Goal: Task Accomplishment & Management: Use online tool/utility

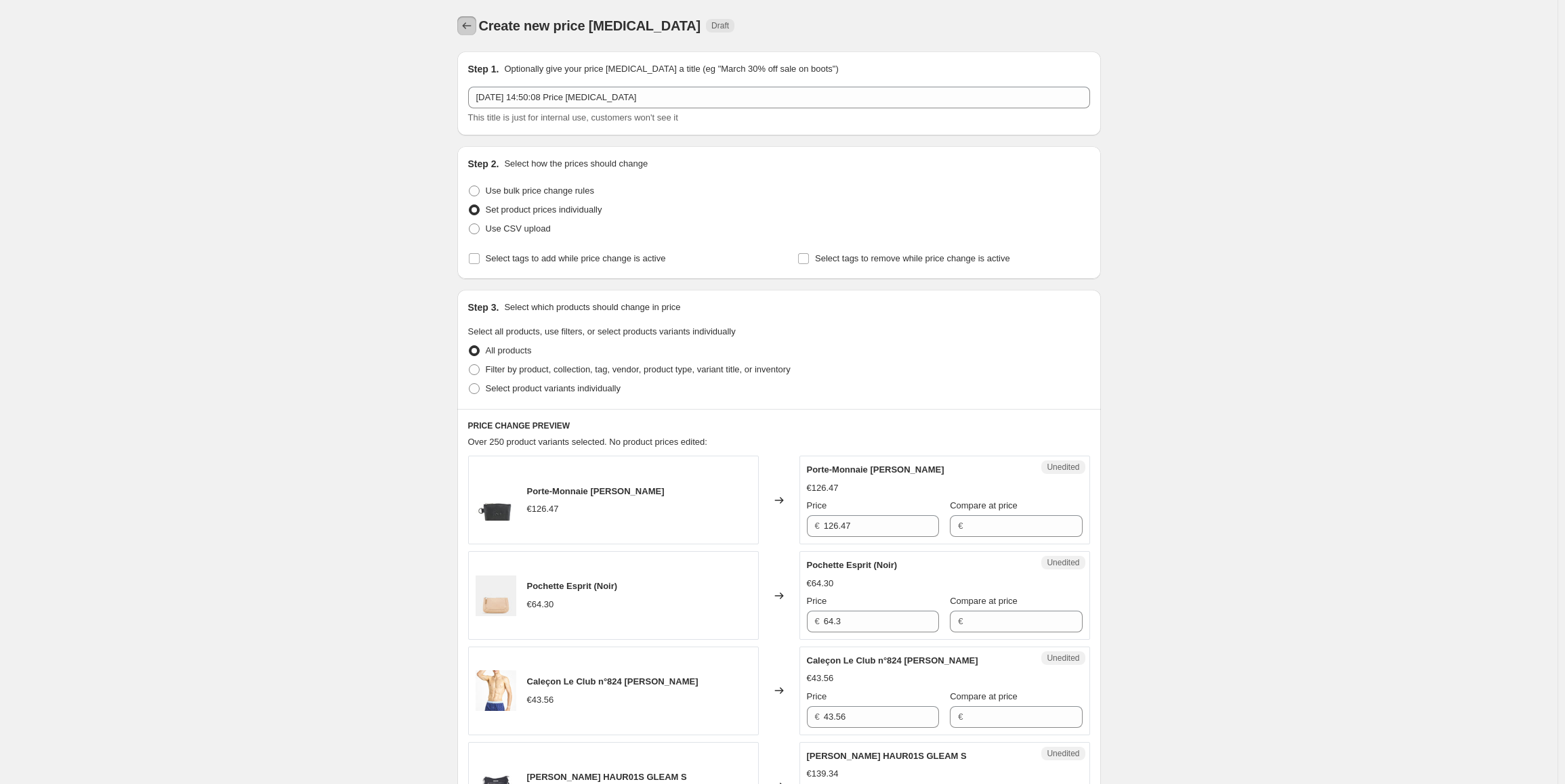
click at [464, 28] on icon "Price change jobs" at bounding box center [466, 25] width 13 height 13
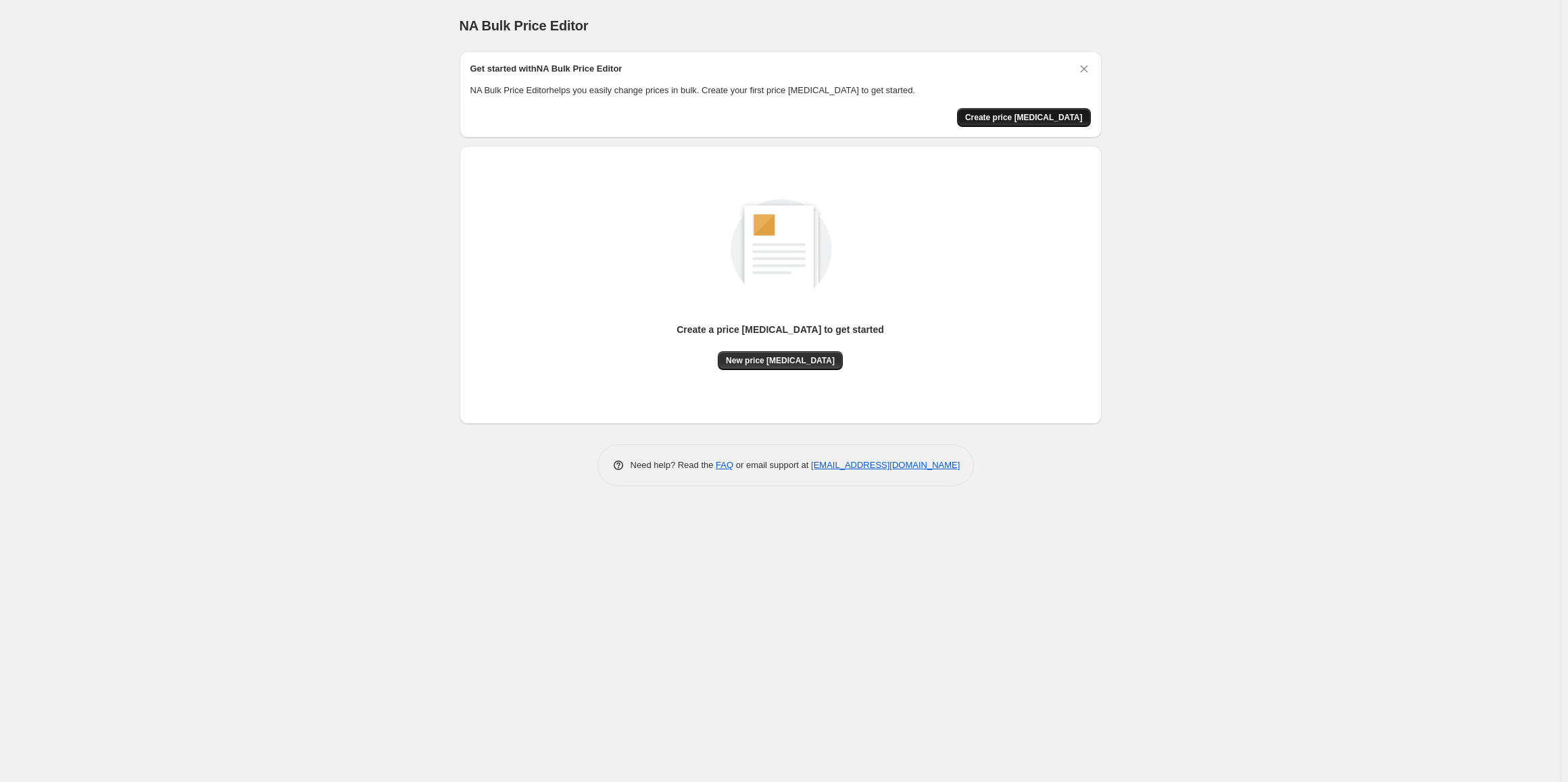
click at [1057, 117] on span "Create price [MEDICAL_DATA]" at bounding box center [1023, 117] width 118 height 11
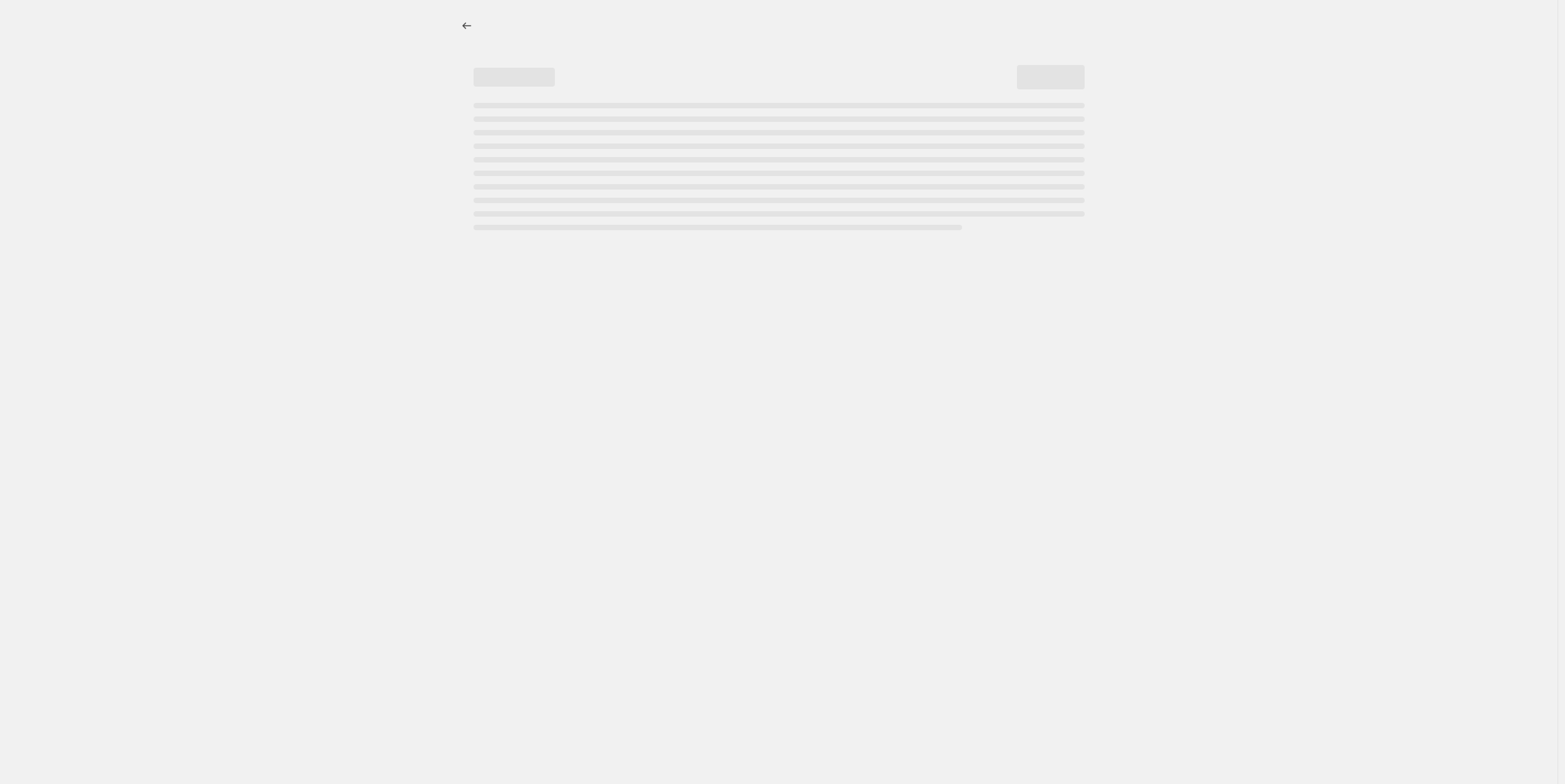
select select "percentage"
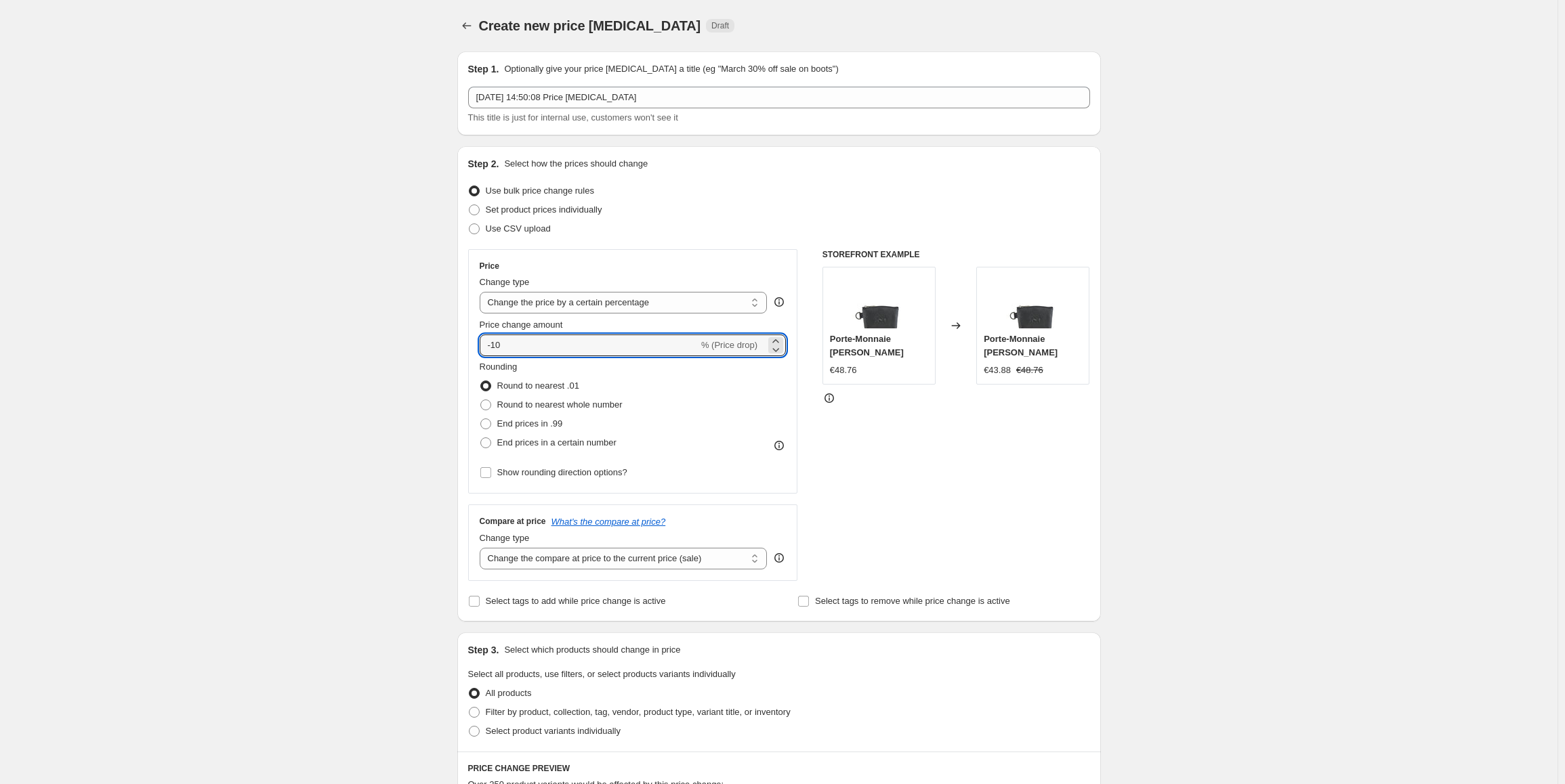
drag, startPoint x: 578, startPoint y: 347, endPoint x: 312, endPoint y: 335, distance: 266.3
click at [312, 335] on div "Create new price [MEDICAL_DATA]. This page is ready Create new price [MEDICAL_D…" at bounding box center [778, 676] width 1557 height 1353
type input "21"
click at [274, 347] on div "Create new price [MEDICAL_DATA]. This page is ready Create new price [MEDICAL_D…" at bounding box center [778, 676] width 1557 height 1353
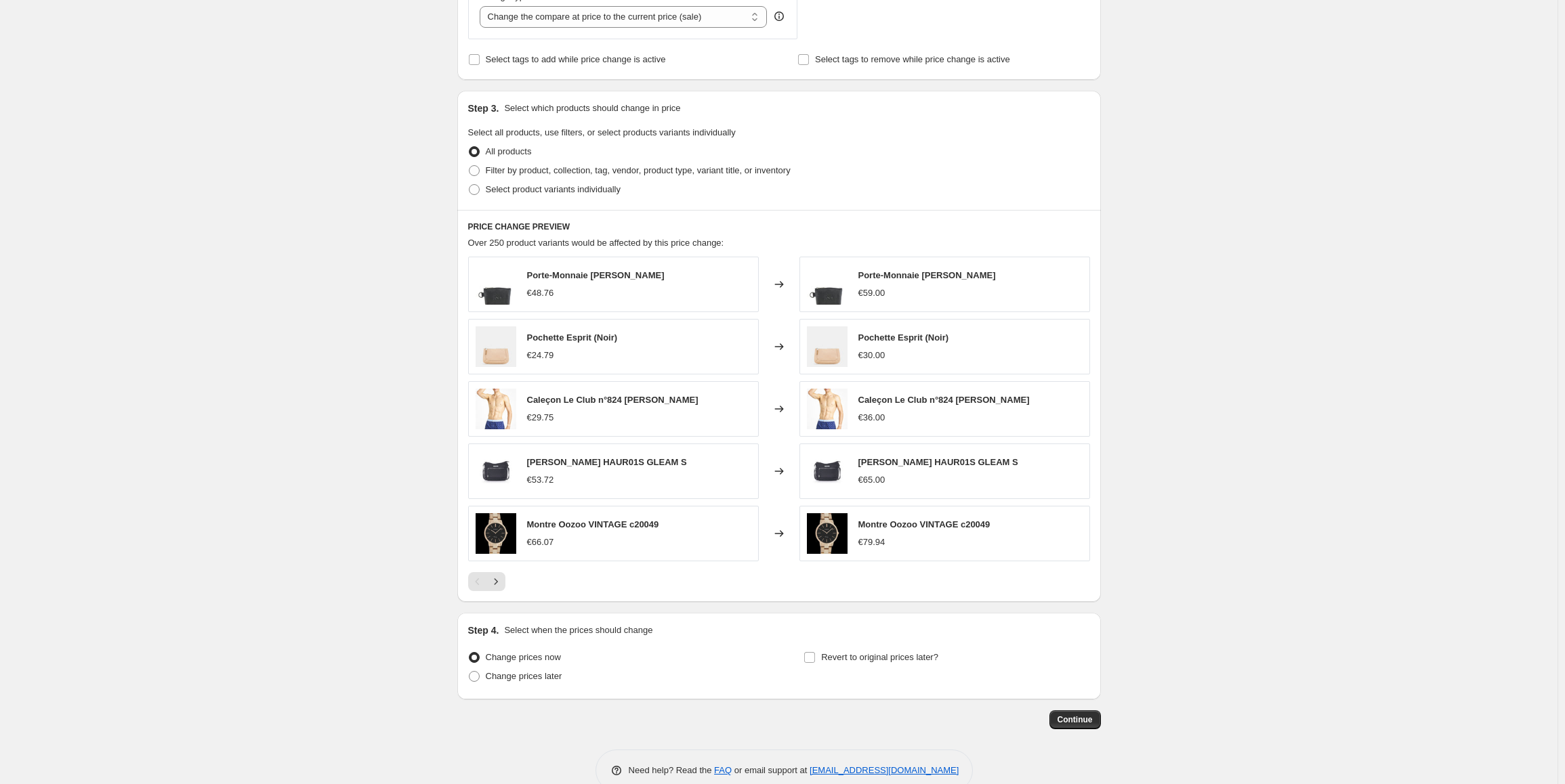
scroll to position [569, 0]
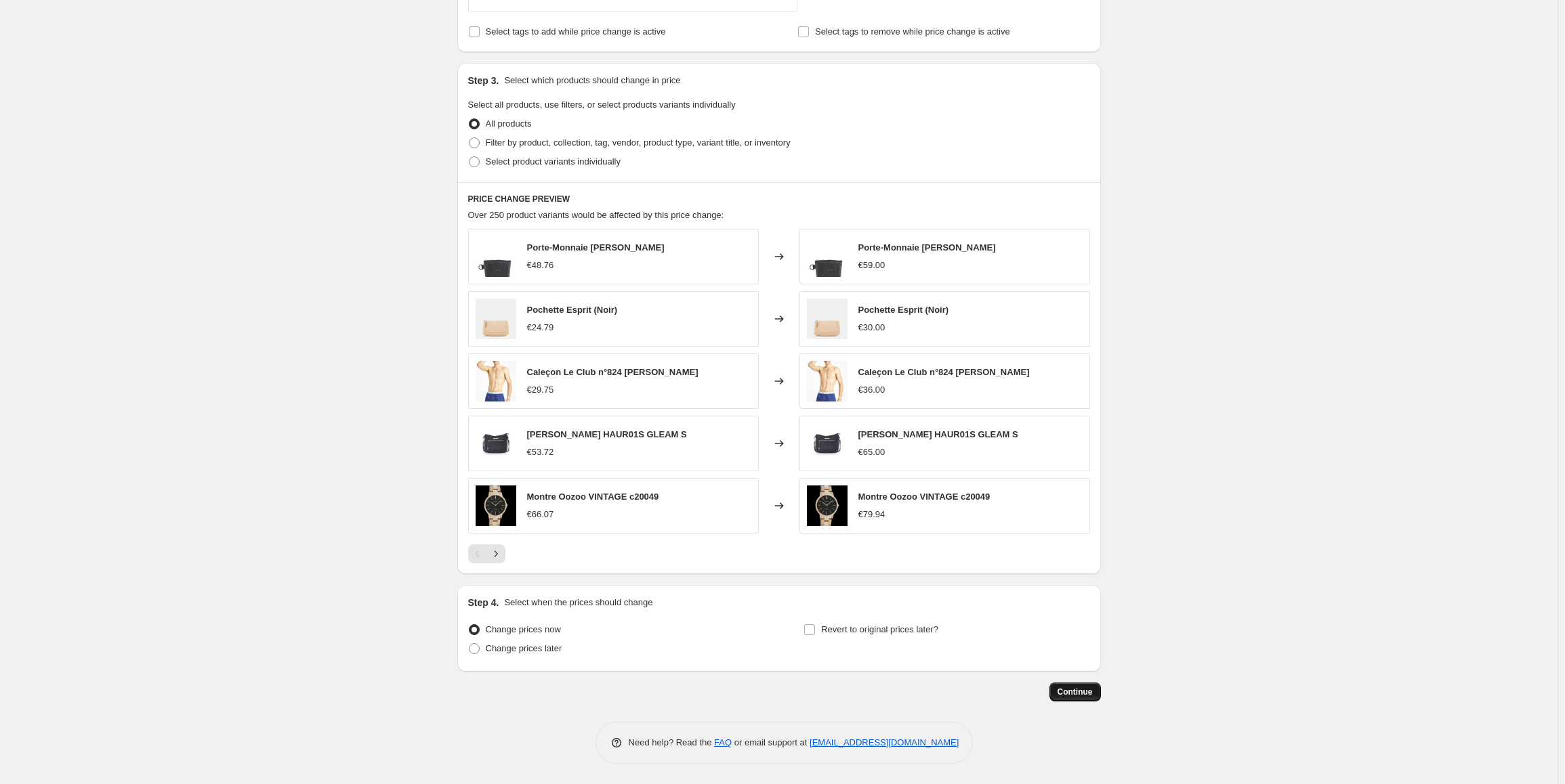
click at [1089, 697] on button "Continue" at bounding box center [1075, 692] width 52 height 19
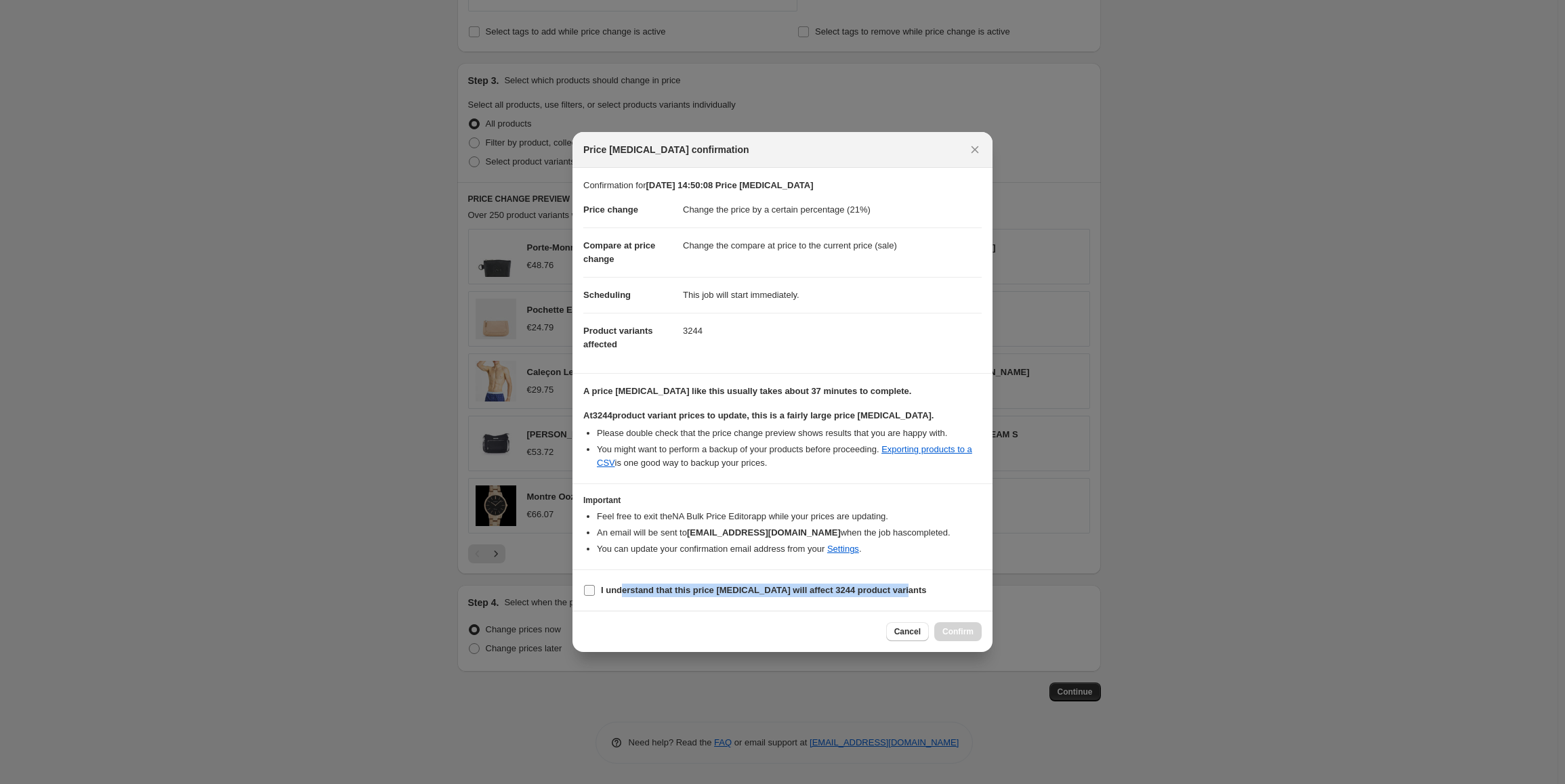
drag, startPoint x: 926, startPoint y: 588, endPoint x: 623, endPoint y: 582, distance: 303.1
click at [623, 582] on section "I understand that this price [MEDICAL_DATA] will affect 3244 product variants" at bounding box center [782, 591] width 420 height 41
click at [948, 583] on section "I understand that this price [MEDICAL_DATA] will affect 3244 product variants" at bounding box center [782, 591] width 420 height 41
drag, startPoint x: 934, startPoint y: 590, endPoint x: 590, endPoint y: 580, distance: 344.1
click at [590, 580] on section "I understand that this price [MEDICAL_DATA] will affect 3244 product variants" at bounding box center [782, 591] width 420 height 41
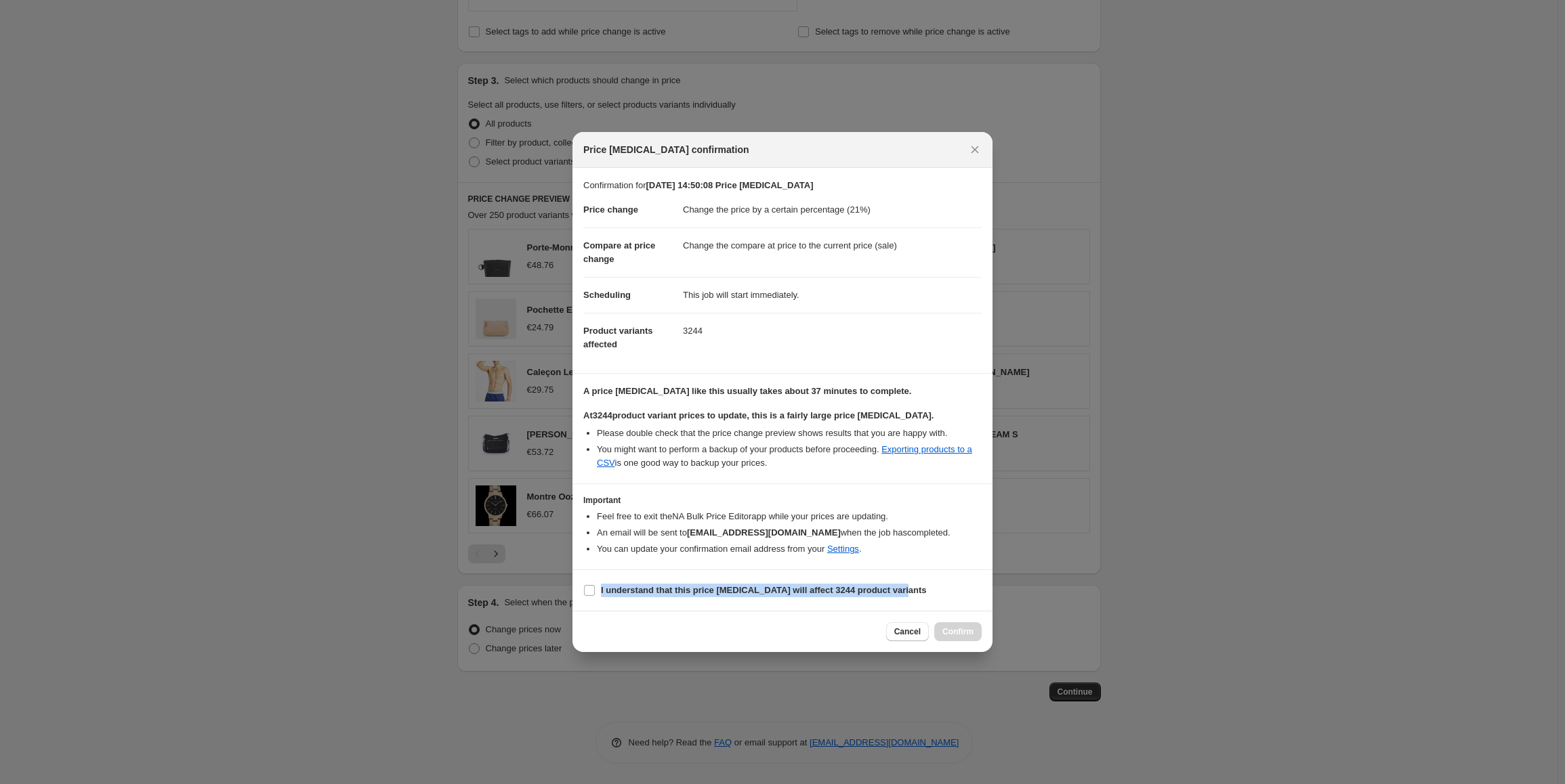
copy label "I understand that this price [MEDICAL_DATA] will affect 3244 product variants"
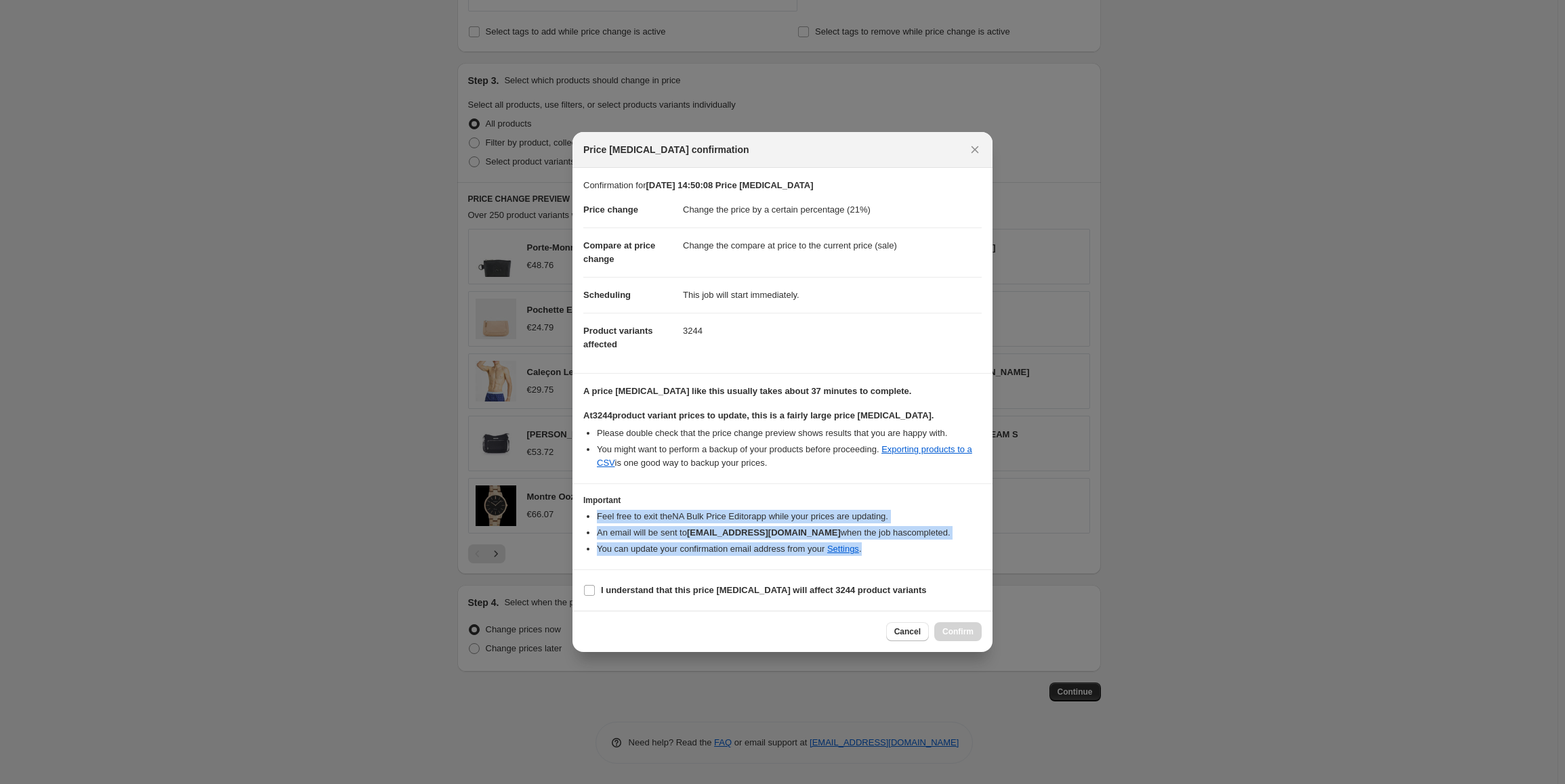
drag, startPoint x: 907, startPoint y: 550, endPoint x: 598, endPoint y: 512, distance: 311.3
click at [598, 512] on ul "Feel free to exit the NA Bulk Price Editor app while your prices are updating. …" at bounding box center [782, 533] width 398 height 46
copy ul "Feel free to exit the NA Bulk Price Editor app while your prices are updating. …"
click at [589, 592] on input "I understand that this price [MEDICAL_DATA] will affect 3244 product variants" at bounding box center [589, 591] width 11 height 11
checkbox input "true"
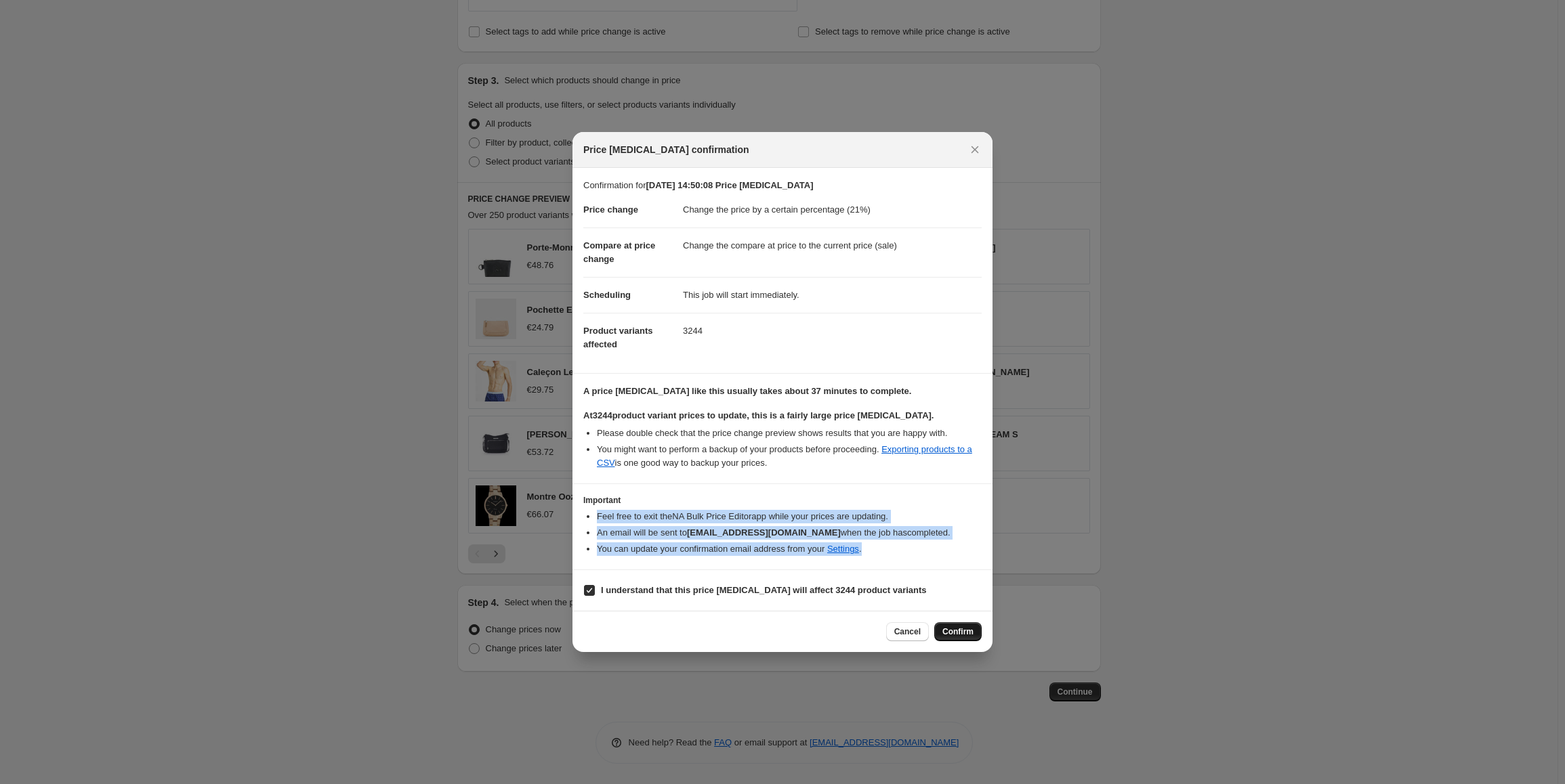
click at [954, 635] on span "Confirm" at bounding box center [958, 632] width 31 height 11
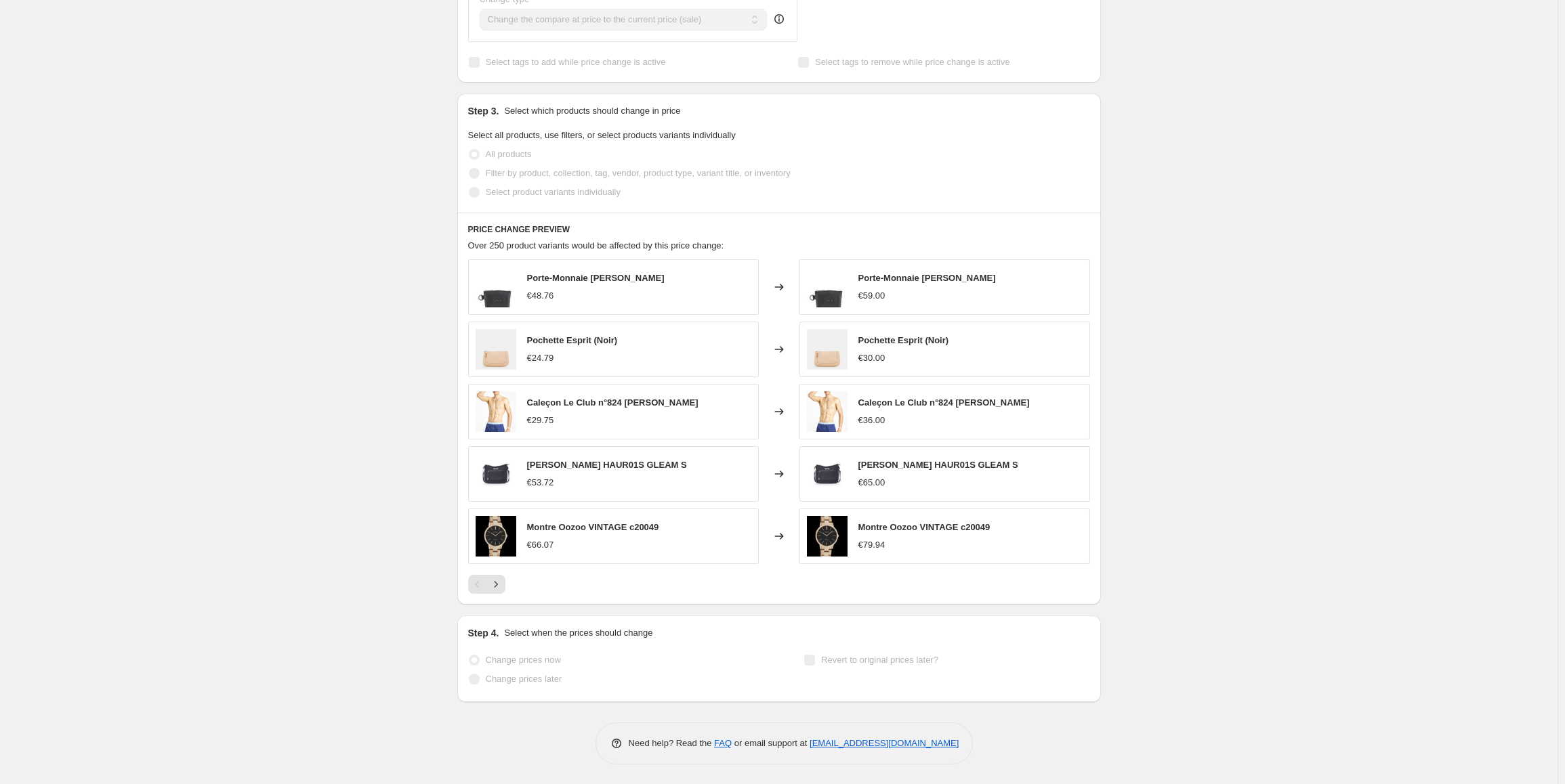
scroll to position [637, 0]
click at [192, 255] on div "[DATE] 14:50:08 Price [MEDICAL_DATA]. This page is ready [DATE] 14:50:08 Price …" at bounding box center [778, 73] width 1557 height 1421
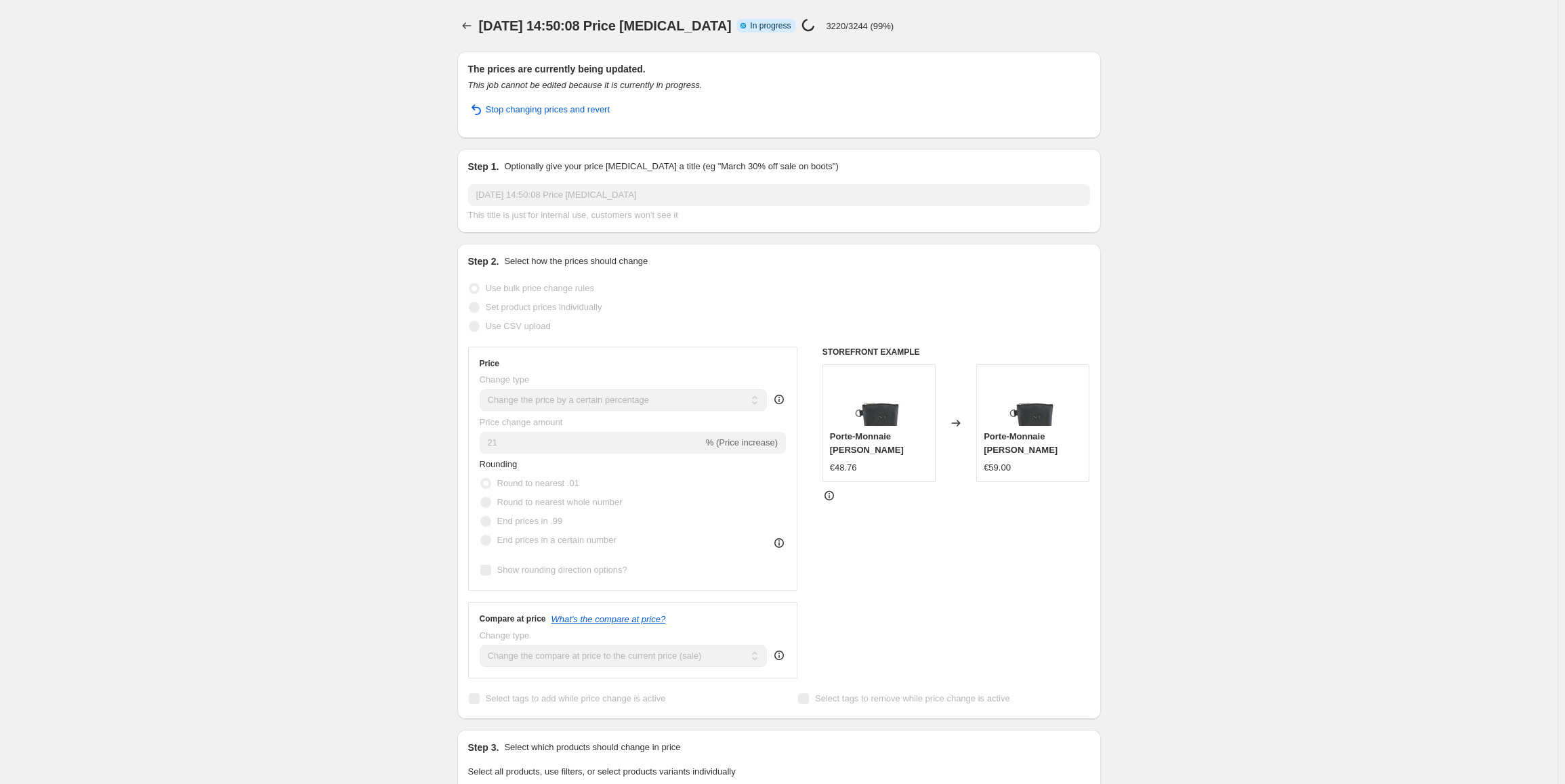
select select "percentage"
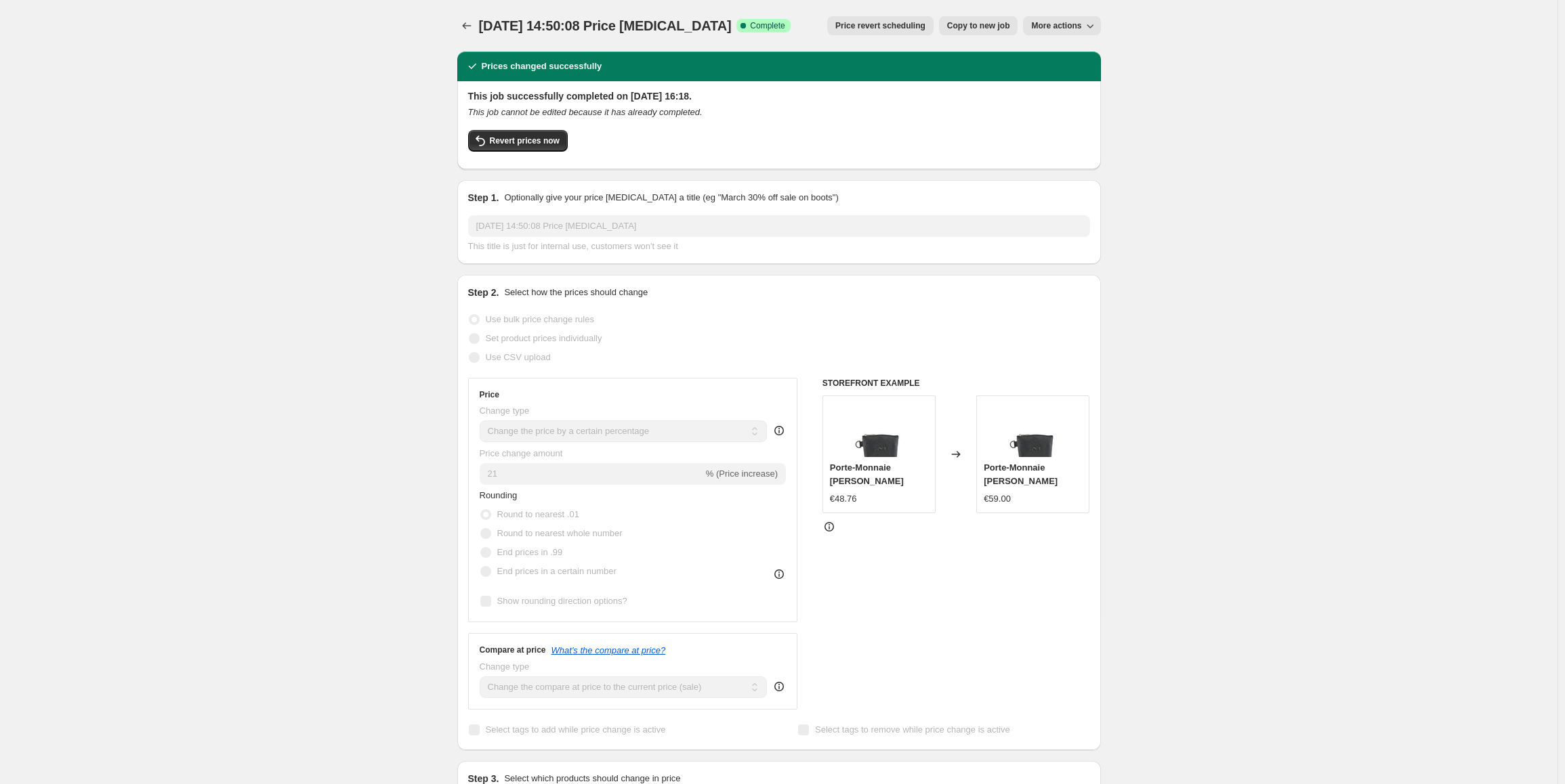
click at [297, 218] on div "[DATE] 14:50:08 Price [MEDICAL_DATA]. This page is ready [DATE] 14:50:08 Price …" at bounding box center [778, 726] width 1557 height 1453
click at [1088, 23] on icon "button" at bounding box center [1090, 25] width 13 height 13
click at [1362, 33] on div "[DATE] 14:50:08 Price [MEDICAL_DATA]. This page is ready [DATE] 14:50:08 Price …" at bounding box center [778, 726] width 1557 height 1453
click at [71, 73] on div "[DATE] 14:50:08 Price [MEDICAL_DATA]. This page is ready [DATE] 14:50:08 Price …" at bounding box center [778, 726] width 1557 height 1453
